Goal: Task Accomplishment & Management: Complete application form

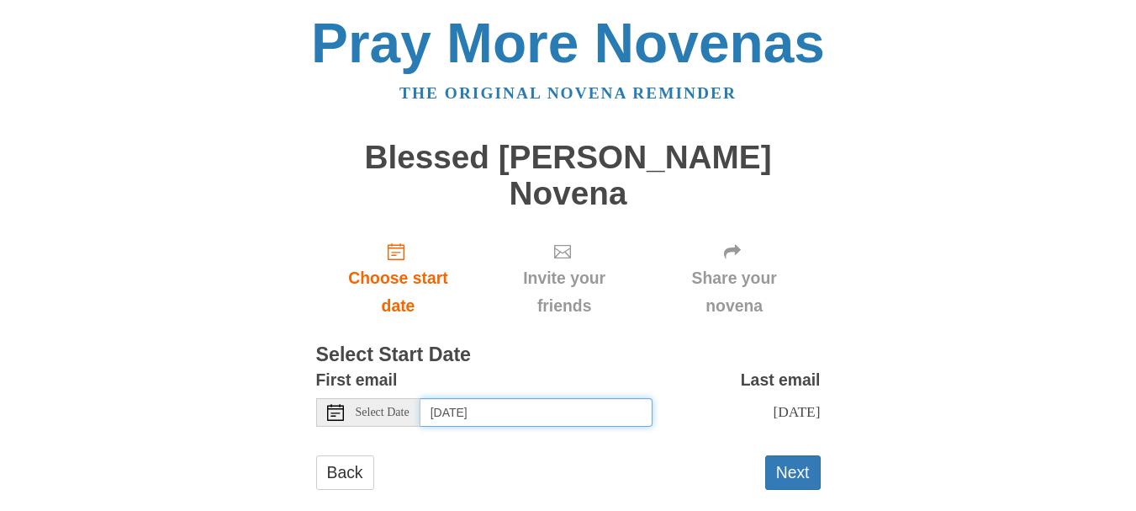
click at [553, 398] on input "Saturday, September 6th" at bounding box center [537, 412] width 232 height 29
click at [599, 398] on input "Monday, September 8th" at bounding box center [537, 412] width 232 height 29
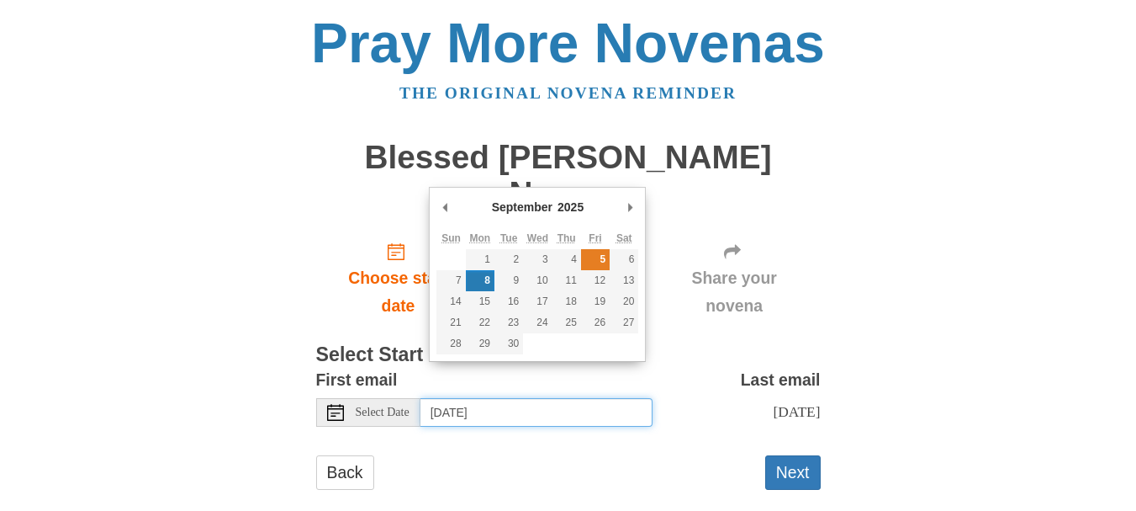
type input "Friday, September 5th"
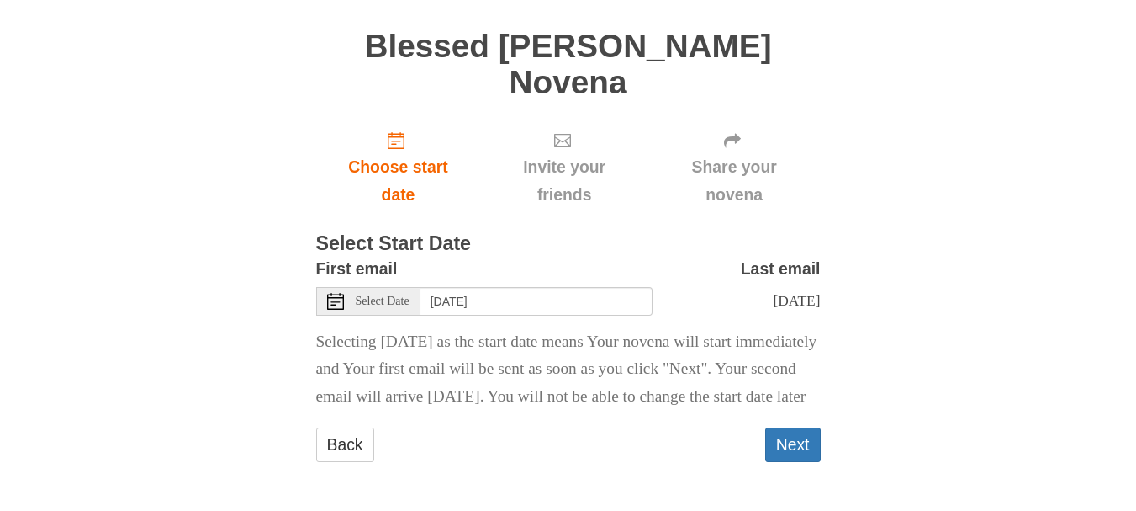
scroll to position [119, 0]
click at [796, 444] on button "Next" at bounding box center [793, 444] width 56 height 34
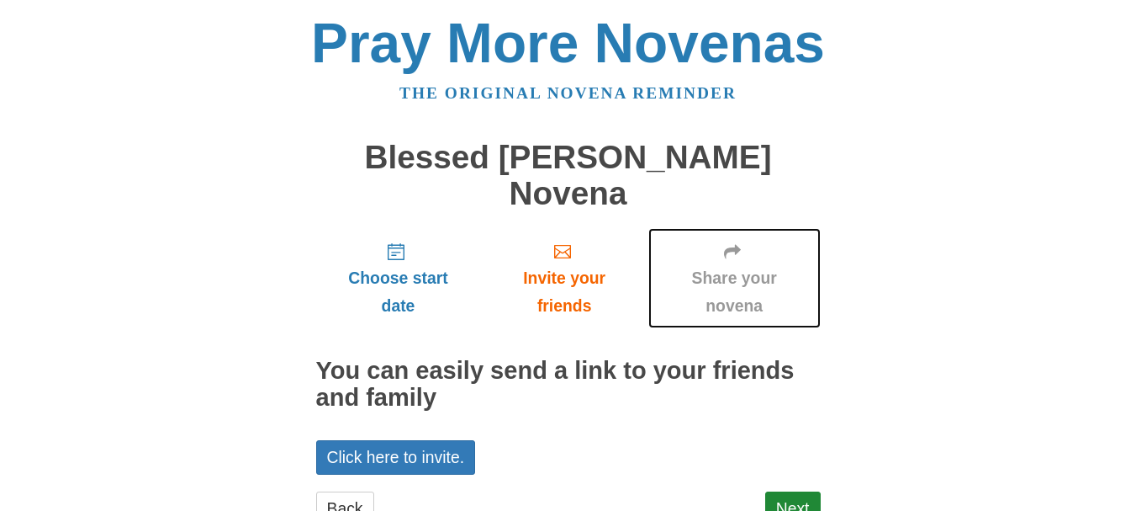
click at [728, 264] on span "Share your novena" at bounding box center [734, 292] width 139 height 56
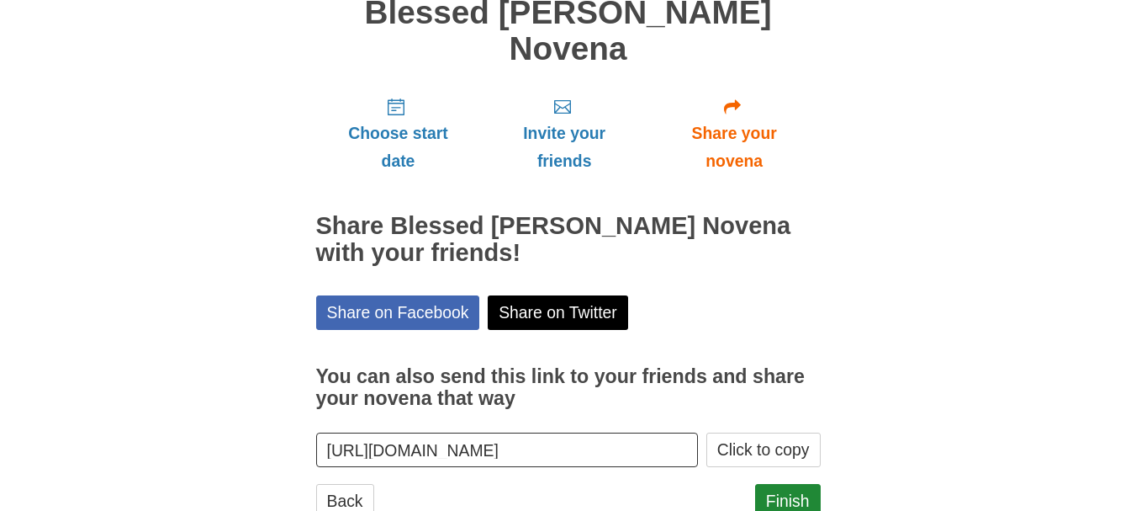
scroll to position [165, 0]
